Goal: Navigation & Orientation: Go to known website

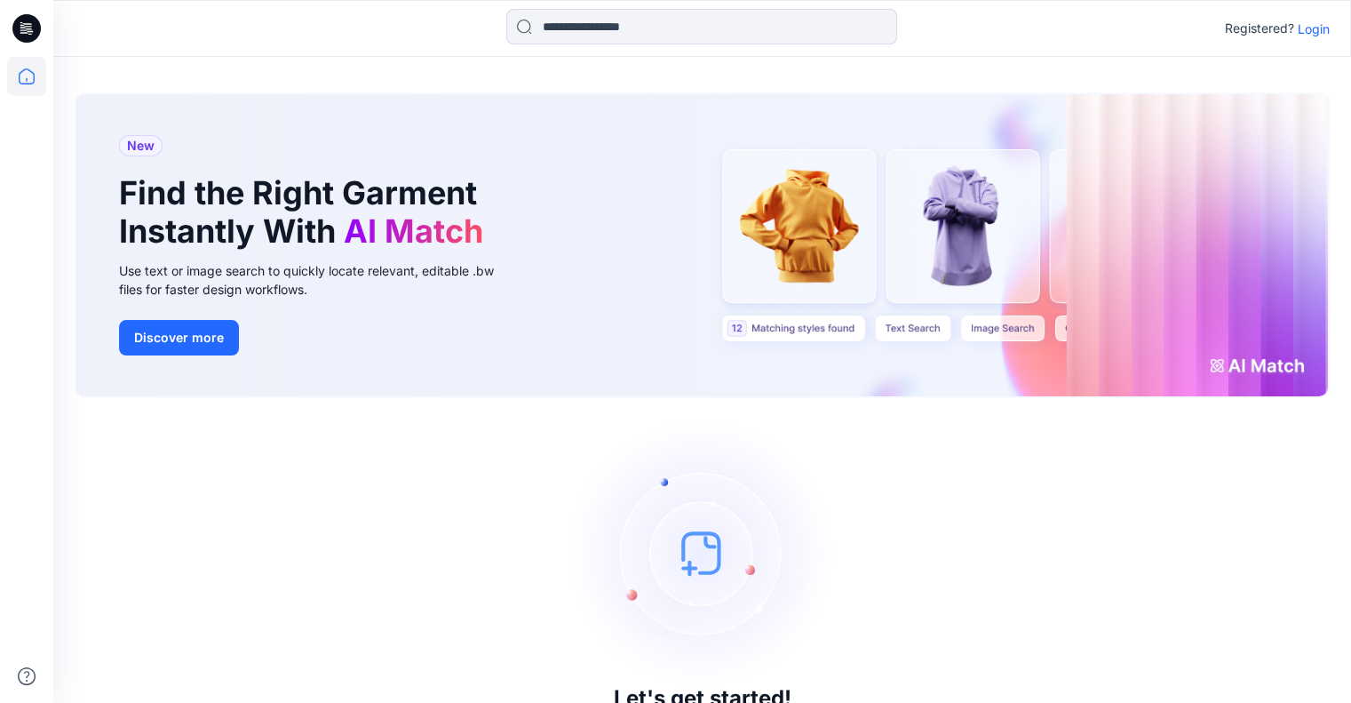
click at [1302, 27] on p "Login" at bounding box center [1314, 29] width 32 height 19
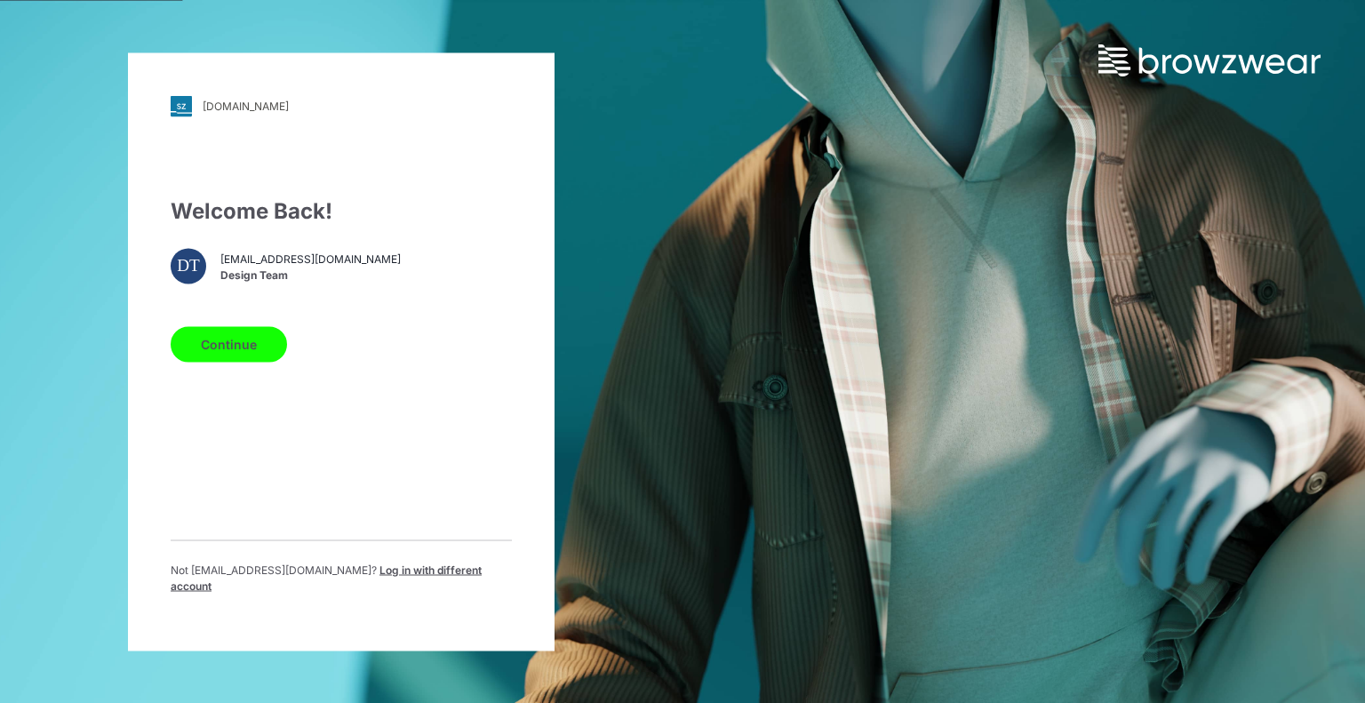
click at [197, 354] on button "Continue" at bounding box center [229, 344] width 116 height 36
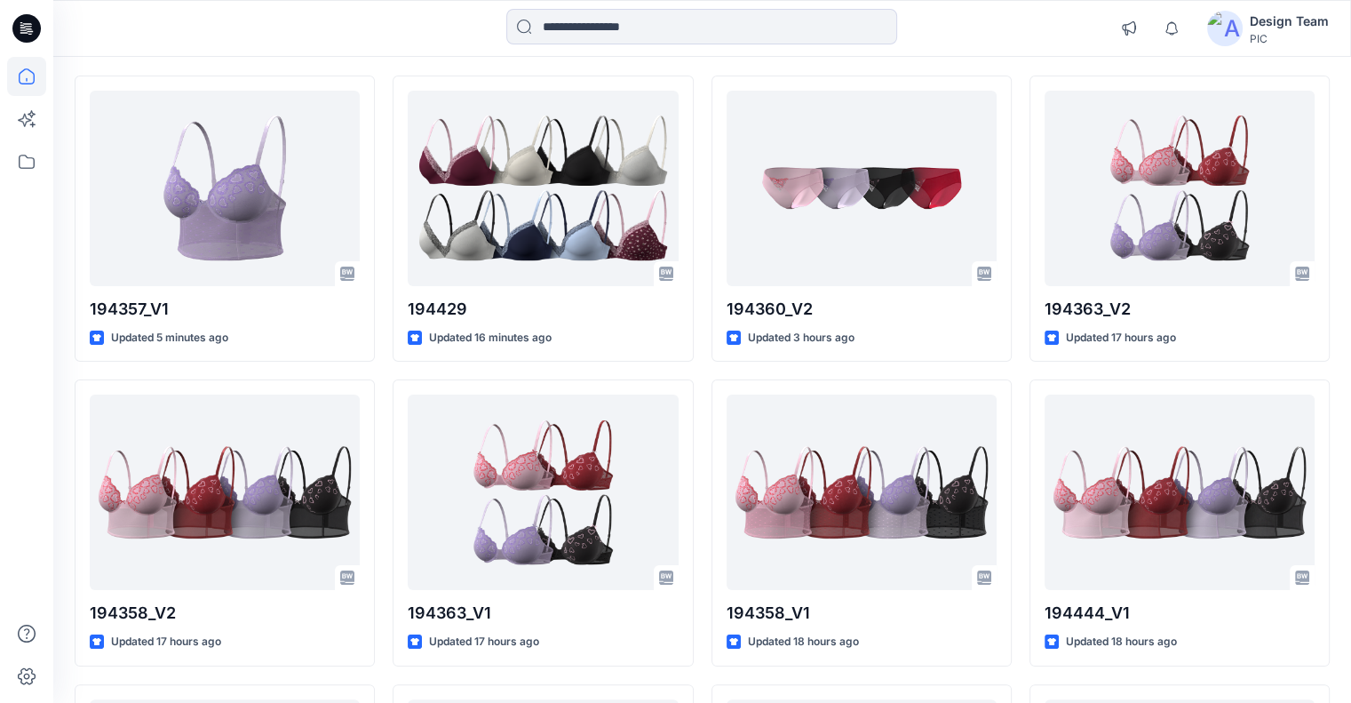
scroll to position [178, 0]
